Goal: Task Accomplishment & Management: Complete application form

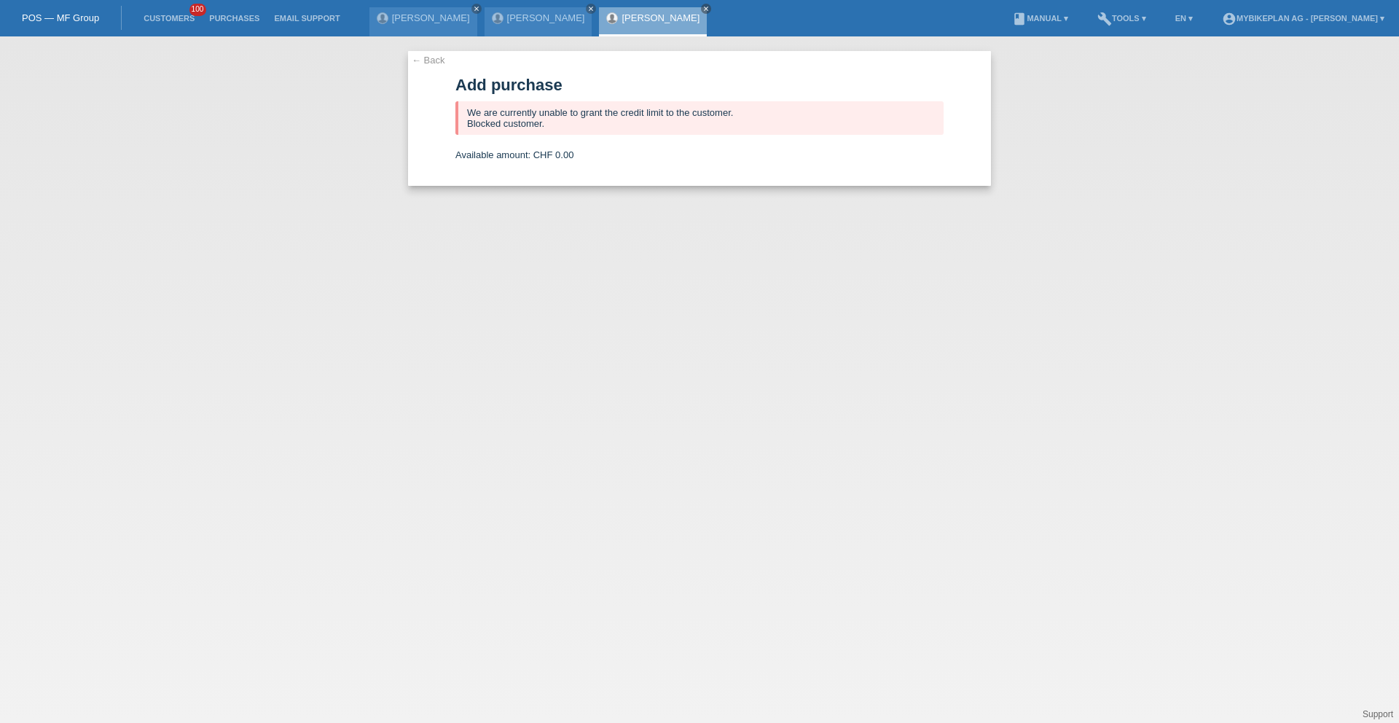
click at [173, 27] on li "Customers 100" at bounding box center [169, 18] width 66 height 37
click at [176, 21] on link "Customers" at bounding box center [169, 18] width 66 height 9
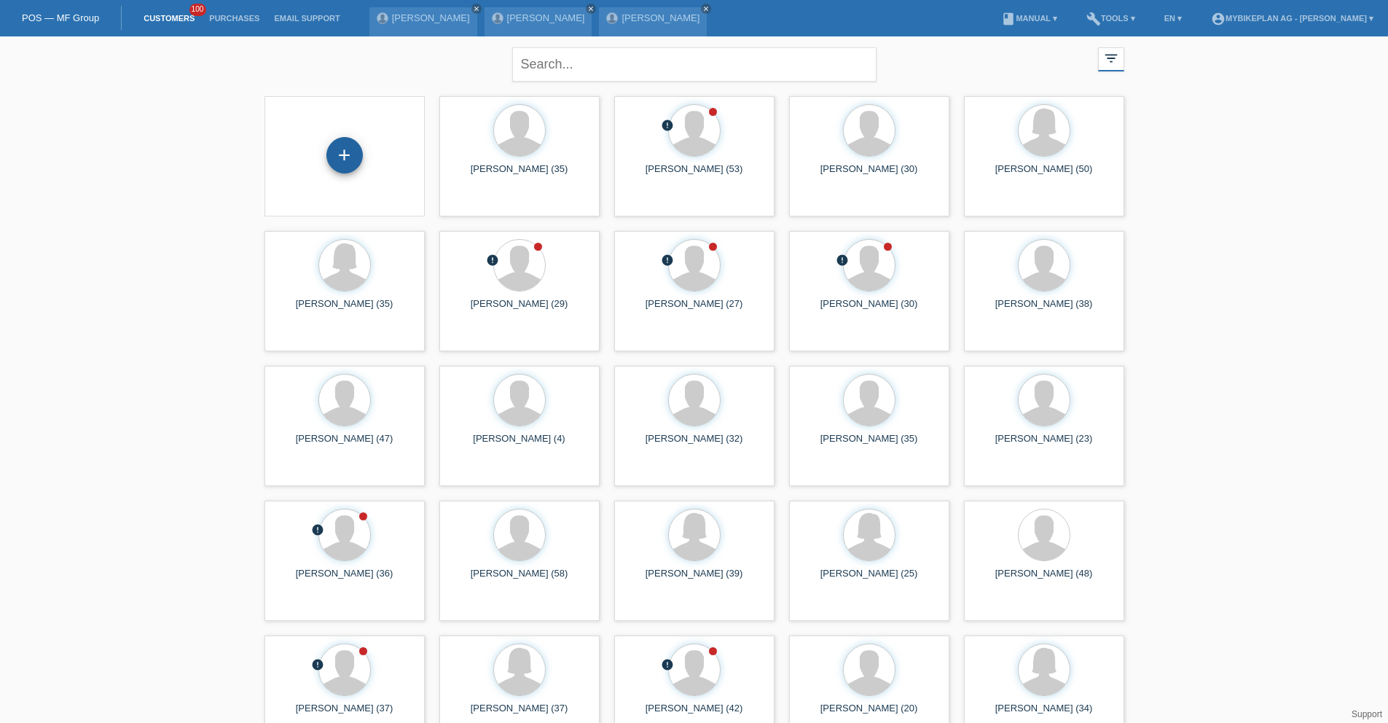
click at [350, 156] on div "+" at bounding box center [344, 155] width 35 height 25
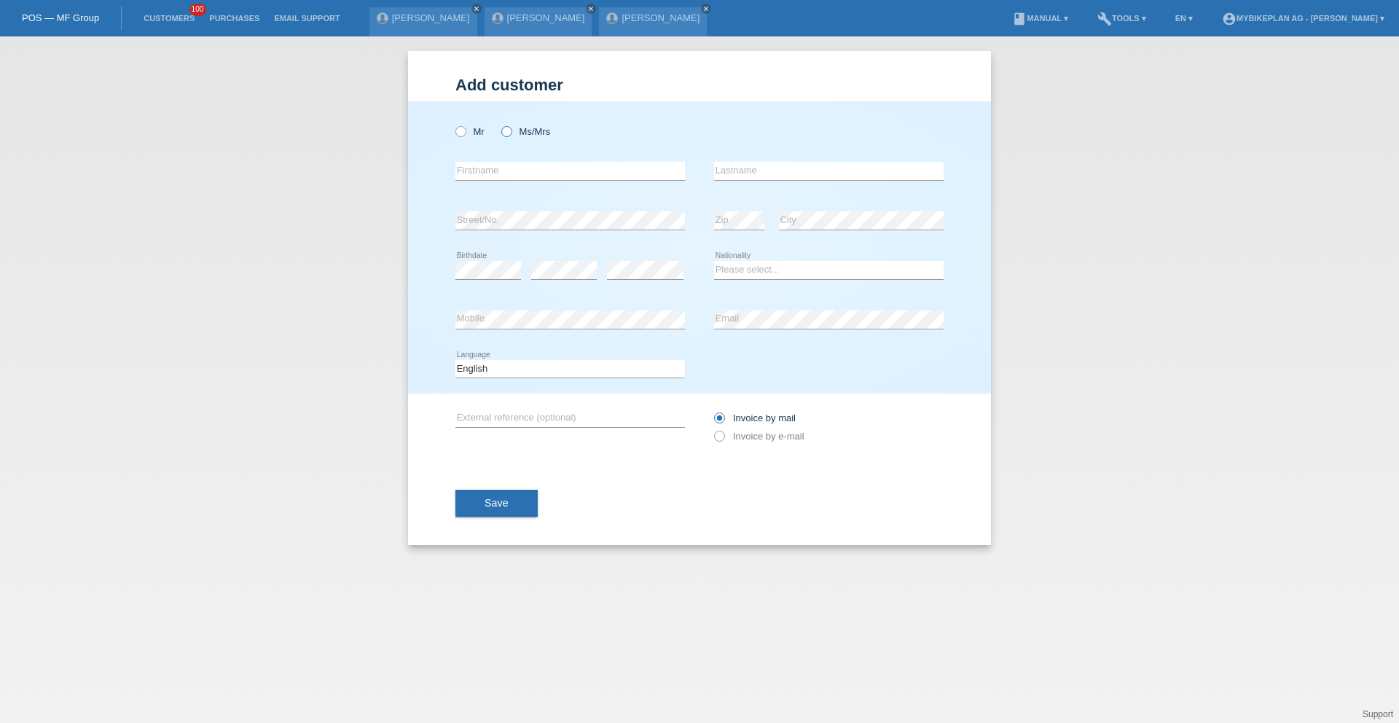
click at [522, 129] on label "Ms/Mrs" at bounding box center [525, 131] width 49 height 11
click at [511, 129] on input "Ms/Mrs" at bounding box center [505, 130] width 9 height 9
radio input "true"
click at [515, 168] on input "text" at bounding box center [570, 171] width 230 height 18
type input "Manuela"
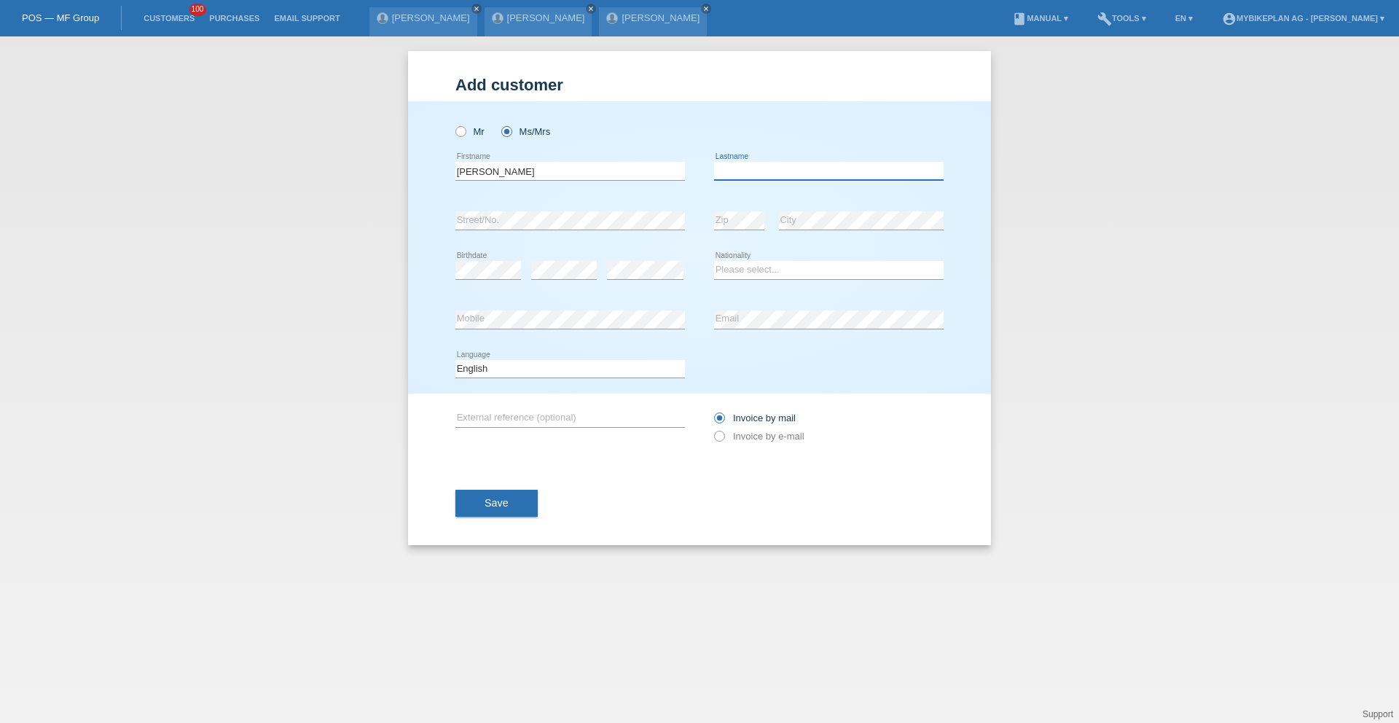
paste input "Honauer"
type input "Honauer"
click at [482, 280] on div "error Birthdate" at bounding box center [488, 271] width 66 height 50
click at [751, 270] on select "Please select... Switzerland Austria Germany Liechtenstein ------------ Afghani…" at bounding box center [829, 269] width 230 height 17
select select "DE"
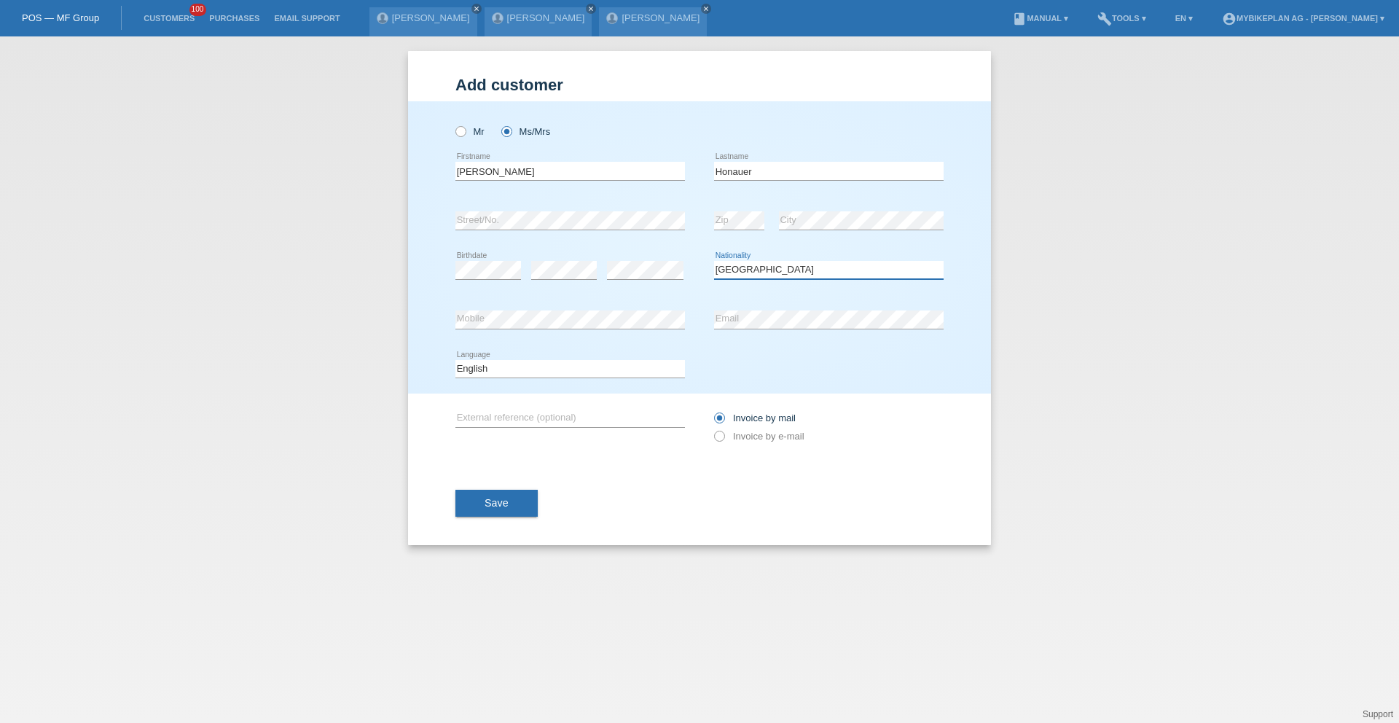
click at [714, 261] on select "Please select... Switzerland Austria Germany Liechtenstein ------------ Afghani…" at bounding box center [829, 269] width 230 height 17
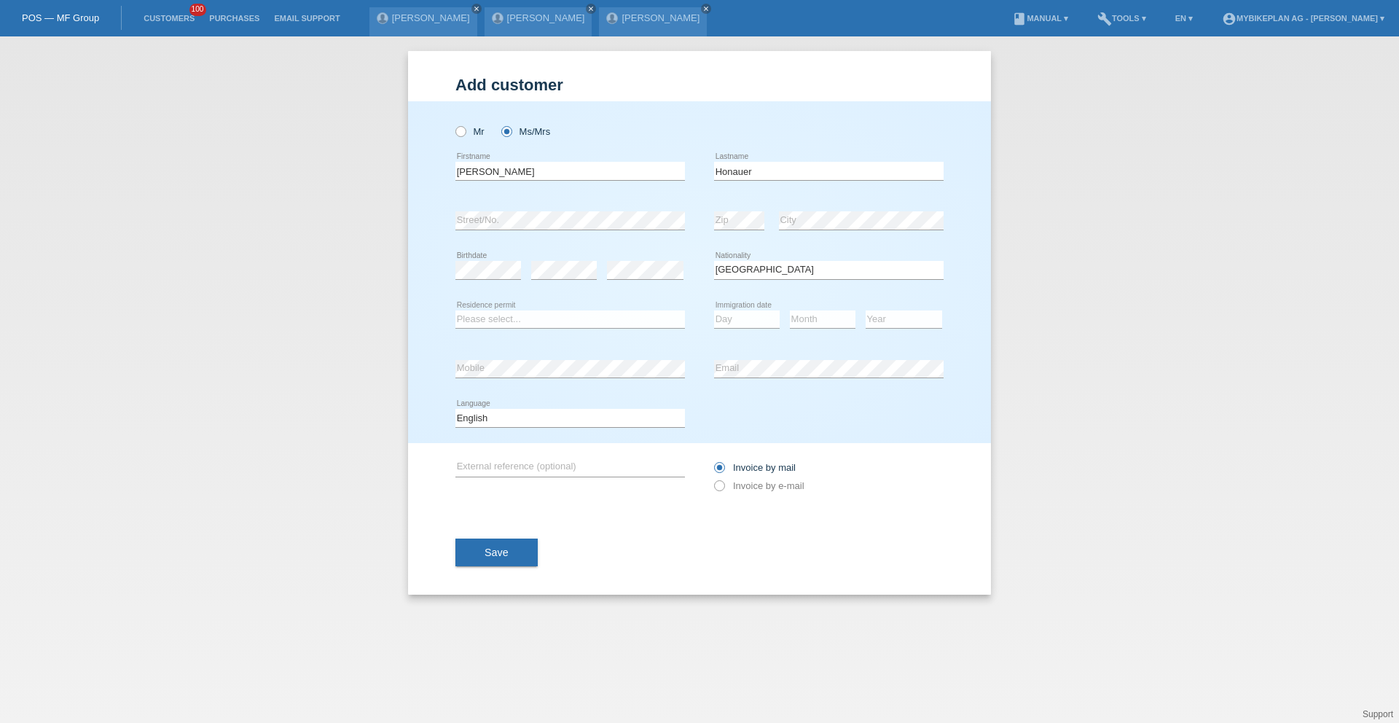
click at [607, 328] on icon at bounding box center [570, 328] width 230 height 1
click at [601, 320] on select "Please select... C B B - Refugee status Other" at bounding box center [570, 318] width 230 height 17
select select "C"
click at [455, 310] on select "Please select... C B B - Refugee status Other" at bounding box center [570, 318] width 230 height 17
click at [775, 313] on select "Day 01 02 03 04 05 06 07 08 09 10 11" at bounding box center [747, 318] width 66 height 17
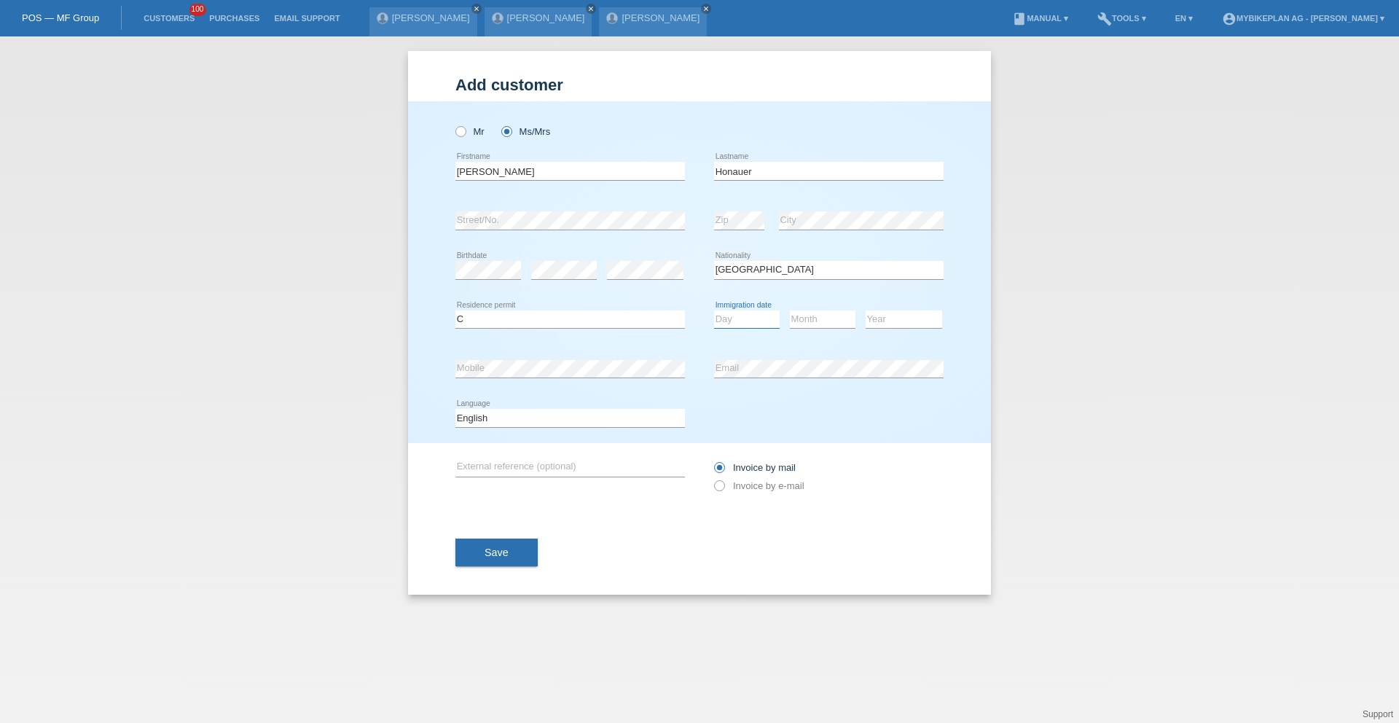
select select "01"
click at [714, 310] on select "Day 01 02 03 04 05 06 07 08 09 10 11" at bounding box center [747, 318] width 66 height 17
click at [823, 326] on select "Month 01 02 03 04 05 06 07 08 09 10 11" at bounding box center [823, 318] width 66 height 17
select select "12"
click at [790, 310] on select "Month 01 02 03 04 05 06 07 08 09 10 11" at bounding box center [823, 318] width 66 height 17
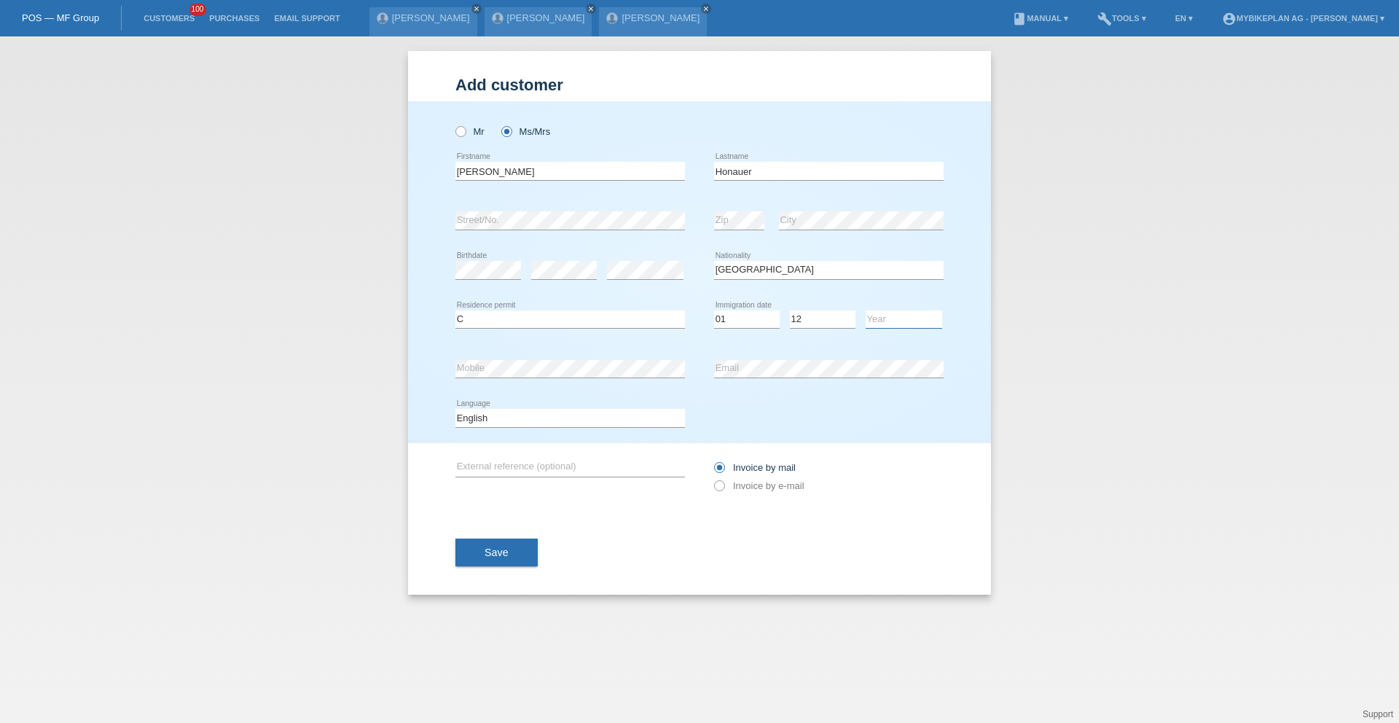
click at [882, 319] on select "Year 2025 2024 2023 2022 2021 2020 2019 2018 2017 2016 2015 2014 2013 2012 2011…" at bounding box center [904, 318] width 77 height 17
select select "2007"
click at [866, 310] on select "Year 2025 2024 2023 2022 2021 2020 2019 2018 2017 2016 2015 2014 2013 2012 2011…" at bounding box center [904, 318] width 77 height 17
click at [612, 412] on select "Deutsch Français Italiano English" at bounding box center [570, 417] width 230 height 17
select select "de"
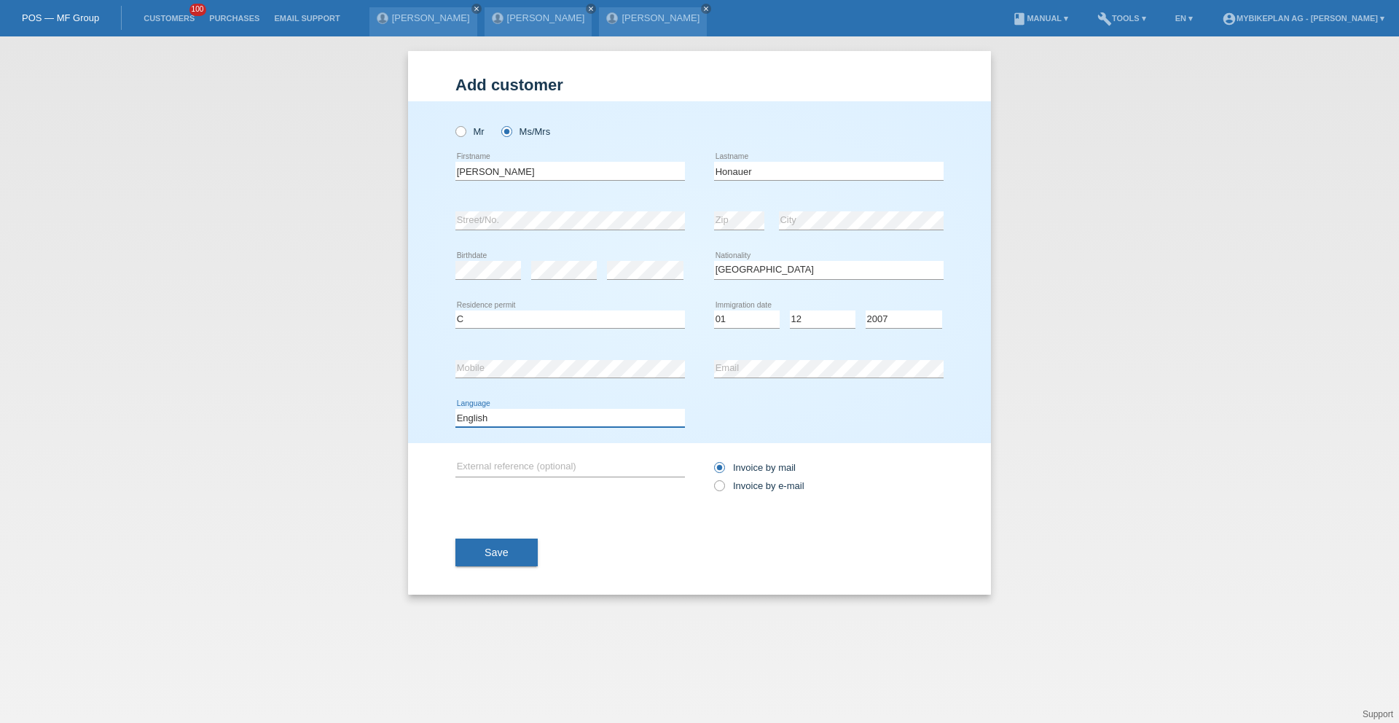
click at [455, 409] on select "Deutsch Français Italiano English" at bounding box center [570, 417] width 230 height 17
click at [769, 474] on div "Invoice by mail Invoice by e-mail" at bounding box center [829, 476] width 230 height 36
click at [761, 485] on label "Invoice by e-mail" at bounding box center [759, 485] width 90 height 11
click at [724, 485] on input "Invoice by e-mail" at bounding box center [718, 489] width 9 height 18
radio input "true"
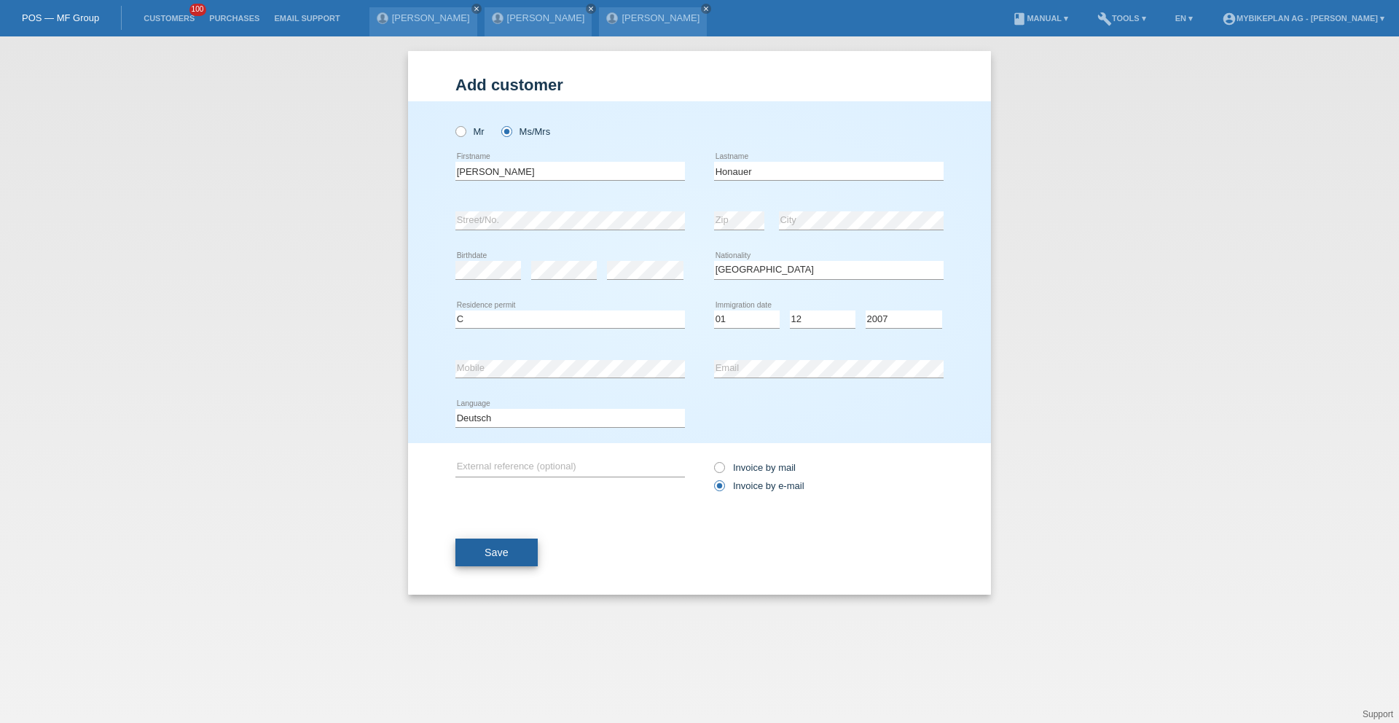
click at [529, 549] on button "Save" at bounding box center [496, 553] width 82 height 28
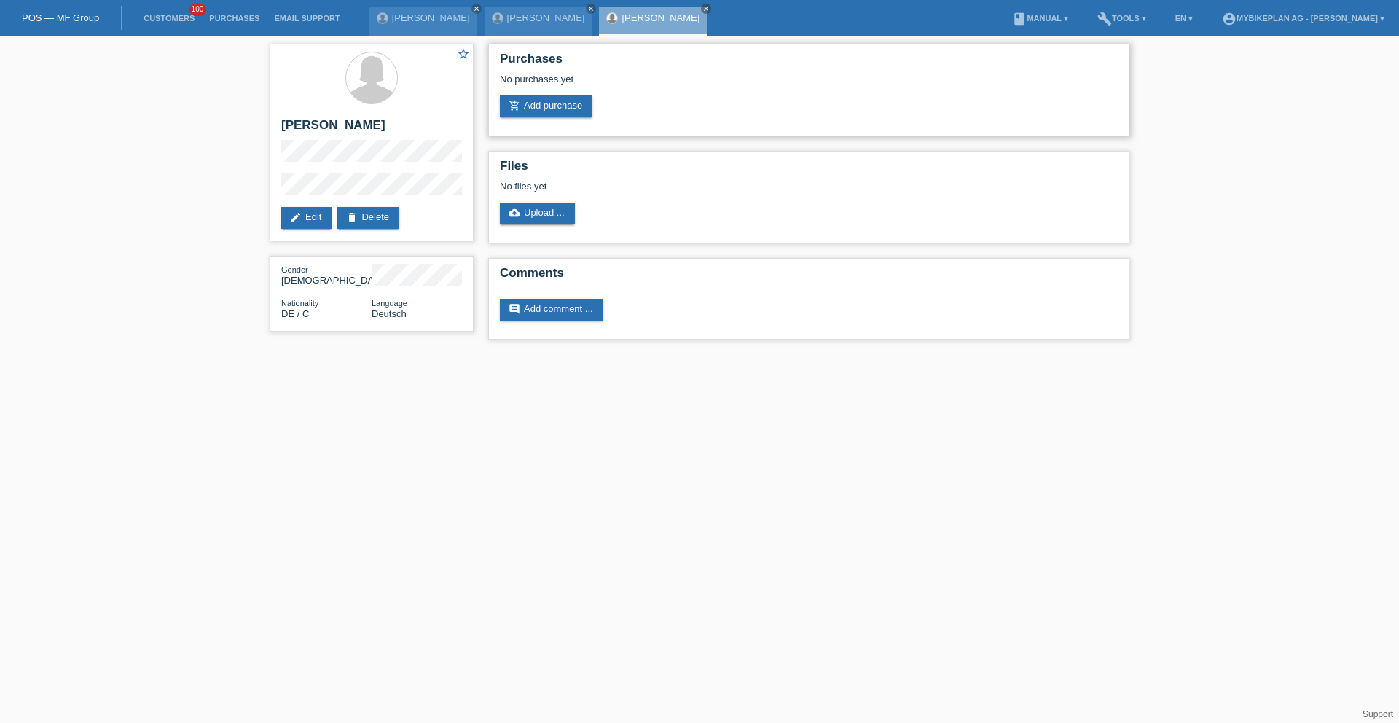
click at [587, 91] on div "No purchases yet" at bounding box center [809, 85] width 618 height 22
click at [587, 106] on link "add_shopping_cart Add purchase" at bounding box center [546, 106] width 93 height 22
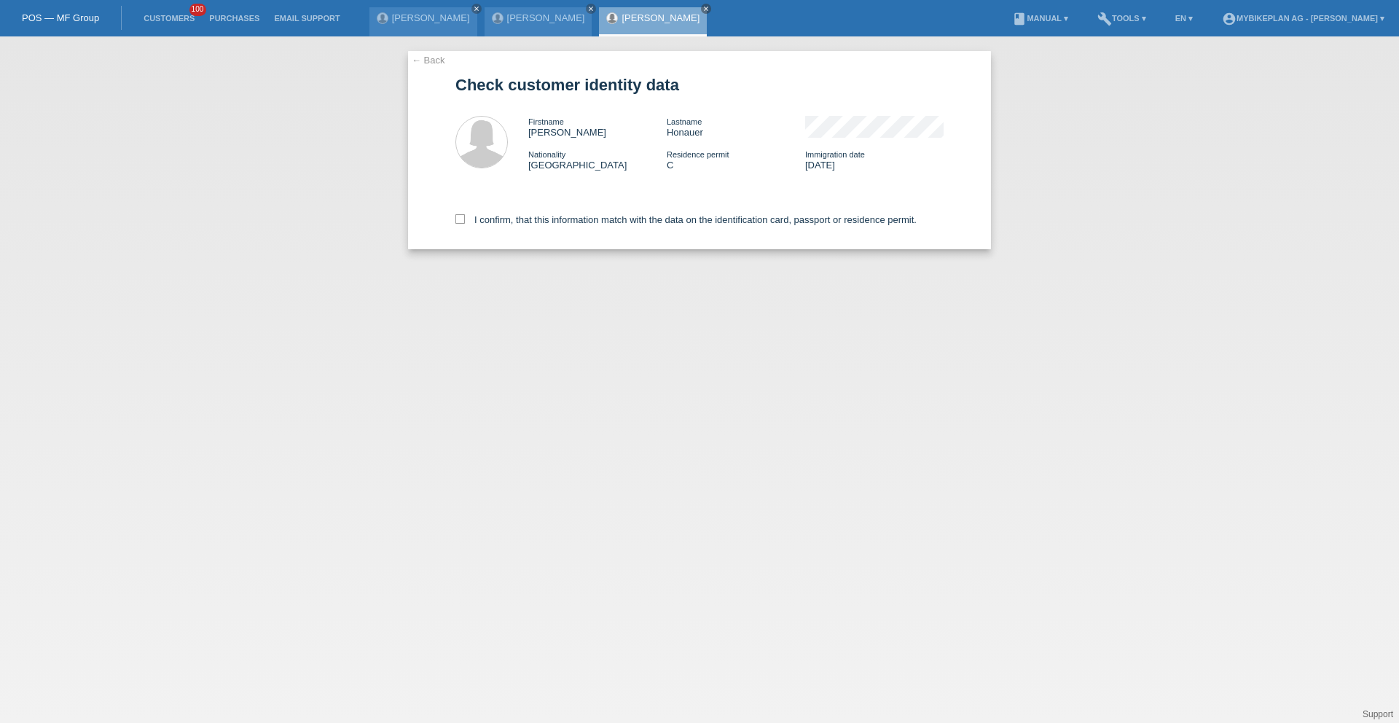
click at [596, 231] on div "I confirm, that this information match with the data on the identification card…" at bounding box center [699, 217] width 488 height 64
click at [598, 224] on label "I confirm, that this information match with the data on the identification card…" at bounding box center [685, 219] width 461 height 11
click at [465, 224] on input "I confirm, that this information match with the data on the identification card…" at bounding box center [459, 218] width 9 height 9
checkbox input "true"
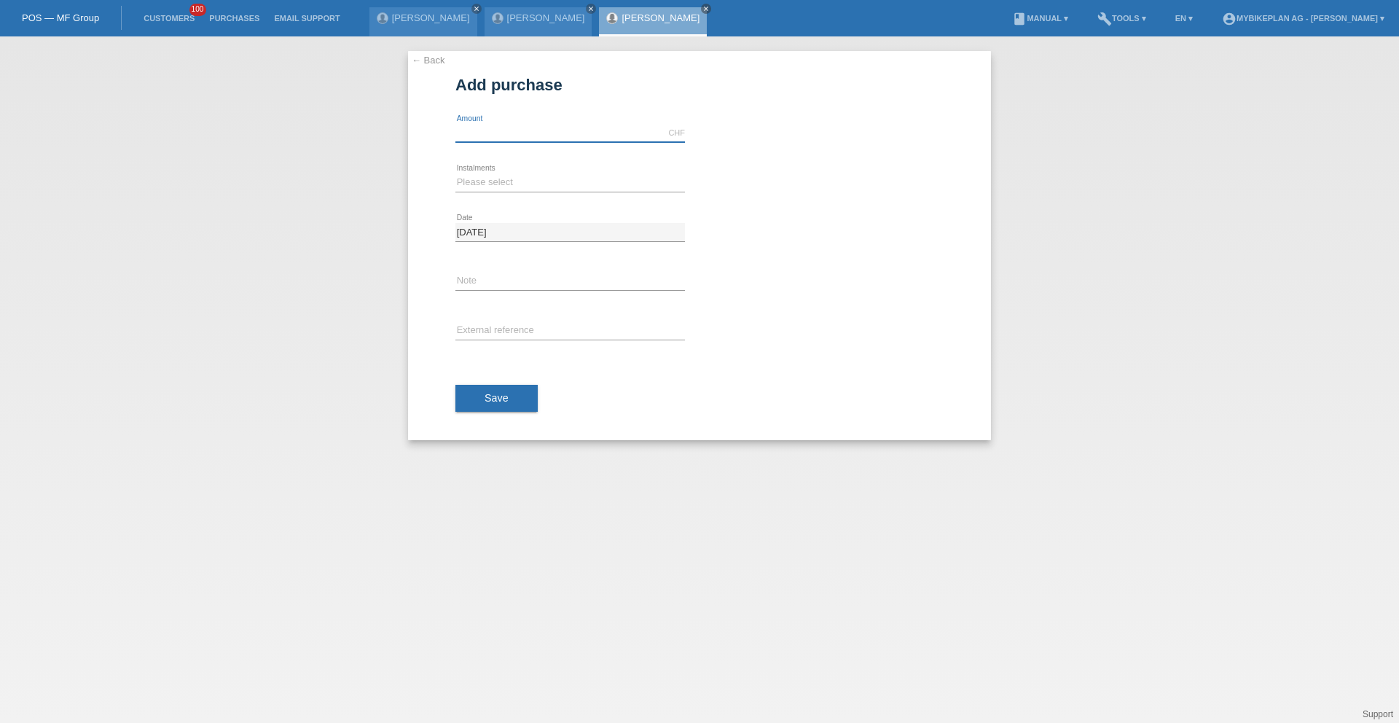
click at [542, 138] on input "text" at bounding box center [570, 133] width 230 height 18
type input "8398.00"
click at [531, 178] on select "Please select 6 instalments 12 instalments 18 instalments 24 instalments 36 ins…" at bounding box center [570, 181] width 230 height 17
select select "488"
click at [455, 173] on select "Please select 6 instalments 12 instalments 18 instalments 24 instalments 36 ins…" at bounding box center [570, 181] width 230 height 17
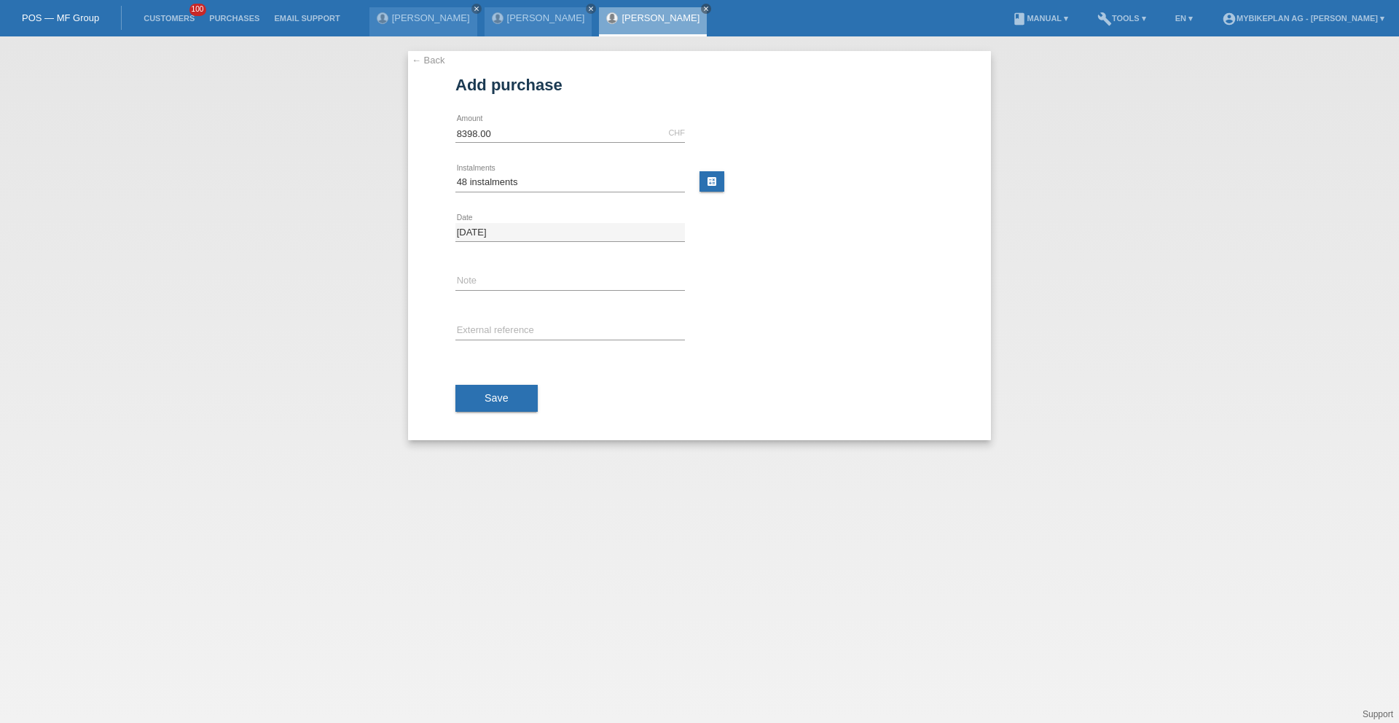
click at [482, 429] on div "Save" at bounding box center [699, 398] width 488 height 85
click at [482, 411] on button "Save" at bounding box center [496, 399] width 82 height 28
